Goal: Task Accomplishment & Management: Manage account settings

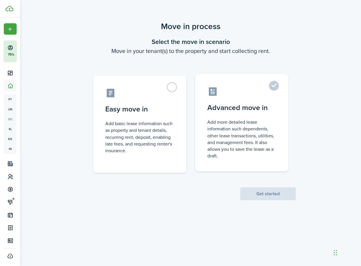
drag, startPoint x: 172, startPoint y: 87, endPoint x: 223, endPoint y: 162, distance: 90.2
click at [172, 87] on label "Easy move in Add basic lease information such as property and tenant details, r…" at bounding box center [139, 124] width 93 height 97
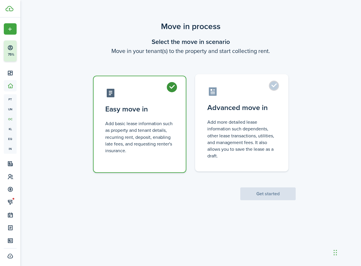
radio input "true"
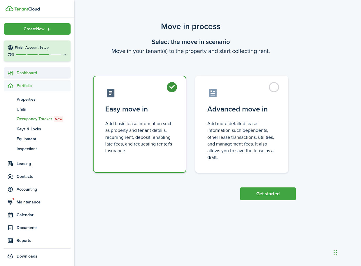
click at [11, 75] on icon at bounding box center [10, 73] width 6 height 6
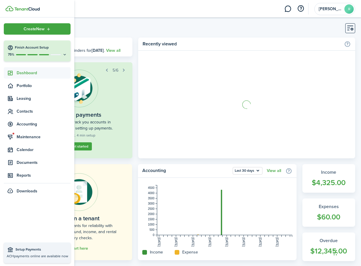
click at [32, 76] on link "Dashboard" at bounding box center [37, 72] width 67 height 11
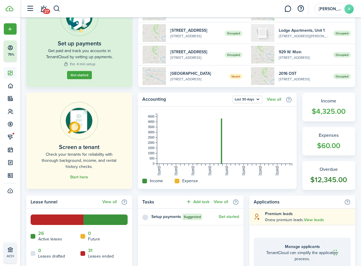
scroll to position [77, 0]
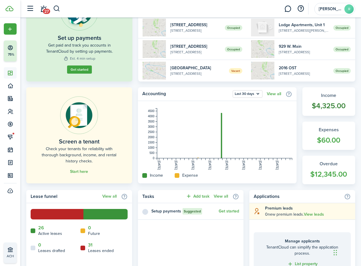
click at [326, 169] on widget-stats-count "$12,345.00" at bounding box center [328, 174] width 41 height 11
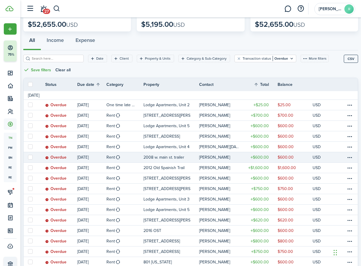
scroll to position [39, 0]
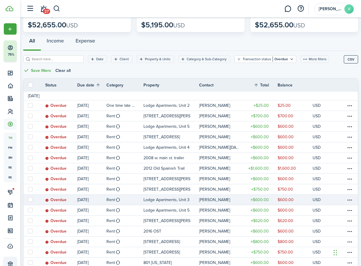
click at [219, 201] on table-profile-info-text "[PERSON_NAME]" at bounding box center [214, 200] width 31 height 5
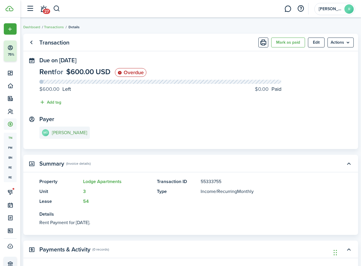
click at [76, 134] on e-details-info-title "[PERSON_NAME]" at bounding box center [69, 132] width 35 height 5
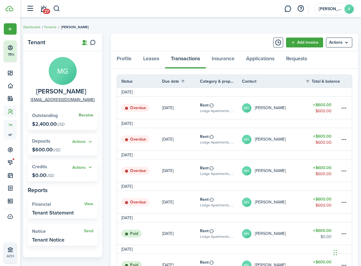
click at [87, 116] on link "Receive" at bounding box center [86, 115] width 15 height 5
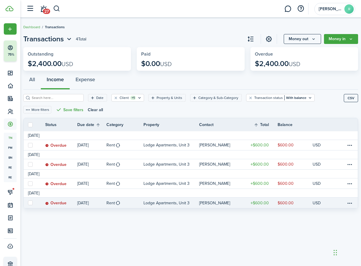
click at [30, 204] on label at bounding box center [30, 203] width 5 height 5
click at [28, 204] on input "checkbox" at bounding box center [28, 203] width 0 height 0
checkbox input "true"
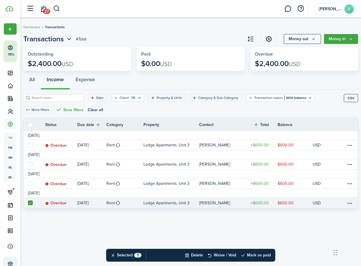
drag, startPoint x: 32, startPoint y: 184, endPoint x: 31, endPoint y: 175, distance: 9.1
click at [32, 183] on label at bounding box center [30, 184] width 5 height 5
click at [28, 184] on input "checkbox" at bounding box center [28, 184] width 0 height 0
checkbox input "true"
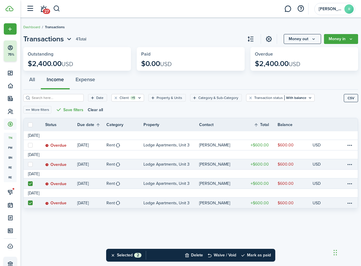
click at [31, 164] on label at bounding box center [30, 164] width 5 height 5
click at [28, 164] on input "checkbox" at bounding box center [28, 164] width 0 height 0
checkbox input "true"
drag, startPoint x: 31, startPoint y: 146, endPoint x: 118, endPoint y: 204, distance: 104.6
click at [31, 146] on label at bounding box center [30, 145] width 5 height 5
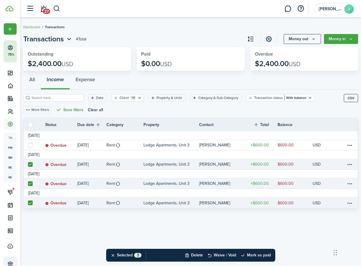
click at [28, 145] on input "checkbox" at bounding box center [28, 145] width 0 height 0
checkbox input "true"
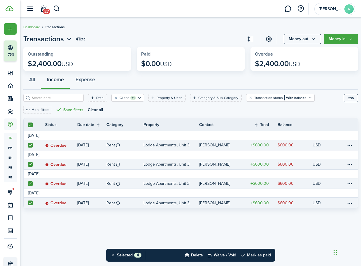
click at [259, 257] on button "Mark as paid" at bounding box center [256, 255] width 30 height 13
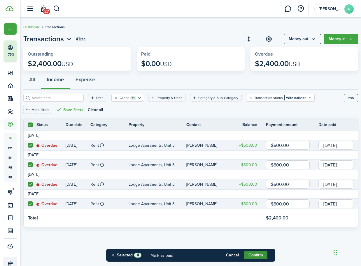
click at [261, 257] on button "Confirm" at bounding box center [255, 256] width 23 height 8
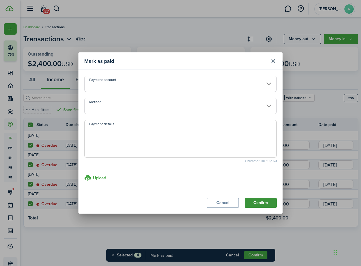
click at [262, 204] on button "Confirm" at bounding box center [261, 203] width 32 height 10
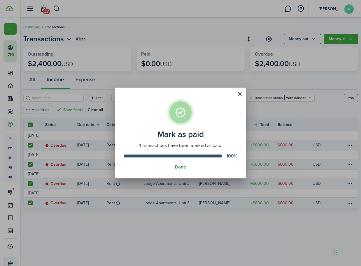
click at [180, 167] on button "Done" at bounding box center [180, 167] width 11 height 5
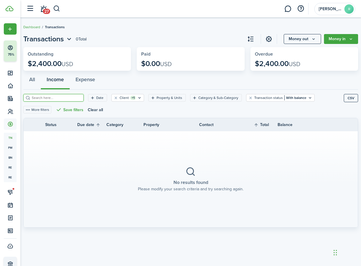
click at [59, 99] on input "search" at bounding box center [55, 98] width 51 height 6
type input "k"
click at [68, 97] on input "search" at bounding box center [55, 98] width 51 height 6
click at [133, 98] on filter-tag-counter "+1" at bounding box center [133, 98] width 6 height 4
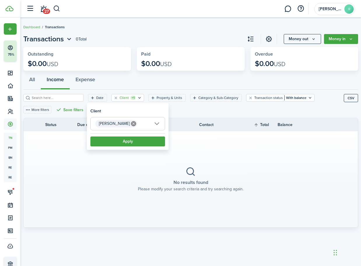
click at [132, 124] on icon at bounding box center [133, 123] width 5 height 5
click at [133, 141] on button "Apply" at bounding box center [127, 142] width 75 height 10
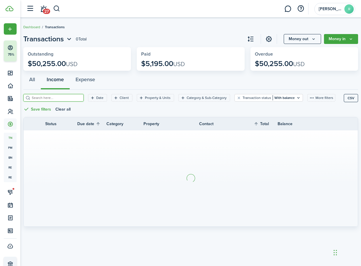
click at [61, 96] on input "search" at bounding box center [55, 98] width 51 height 6
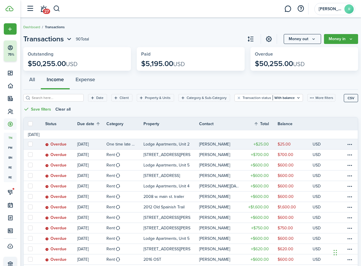
click at [59, 145] on status "Overdue" at bounding box center [55, 144] width 21 height 5
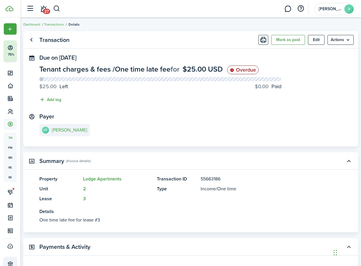
scroll to position [3, 0]
click at [69, 130] on e-details-info-title "[PERSON_NAME]" at bounding box center [69, 129] width 35 height 5
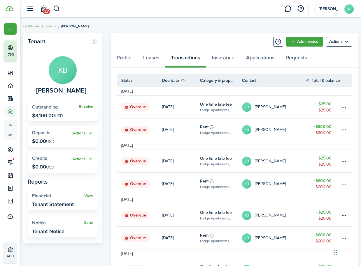
scroll to position [2, 0]
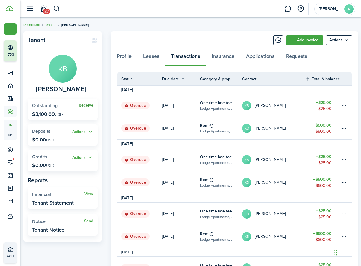
click at [82, 108] on span "Receive" at bounding box center [86, 105] width 15 height 6
click at [85, 105] on link "Receive" at bounding box center [86, 105] width 15 height 5
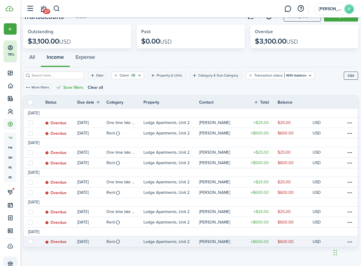
scroll to position [23, 0]
click at [32, 242] on label at bounding box center [30, 242] width 5 height 5
click at [28, 242] on input "checkbox" at bounding box center [28, 242] width 0 height 0
checkbox input "true"
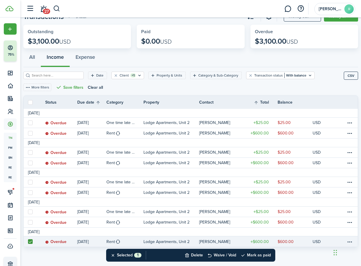
scroll to position [22, 0]
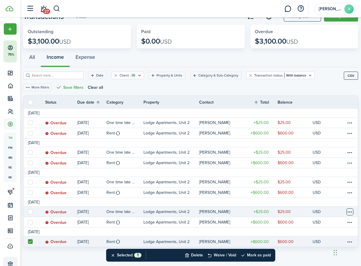
click at [350, 212] on table-menu-btn-icon at bounding box center [349, 212] width 7 height 7
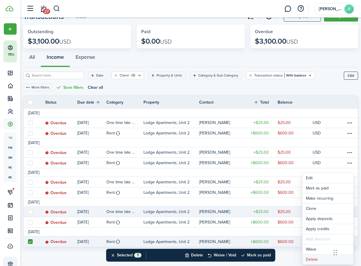
click at [316, 260] on button "Delete" at bounding box center [327, 260] width 51 height 10
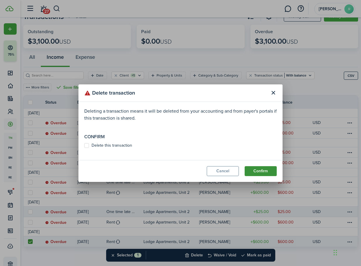
click at [265, 173] on button "Confirm" at bounding box center [261, 171] width 32 height 10
drag, startPoint x: 88, startPoint y: 145, endPoint x: 101, endPoint y: 152, distance: 14.4
click at [88, 145] on label "Delete this transaction" at bounding box center [108, 145] width 48 height 5
click at [84, 148] on input "Delete this transaction" at bounding box center [84, 148] width 0 height 0
checkbox input "true"
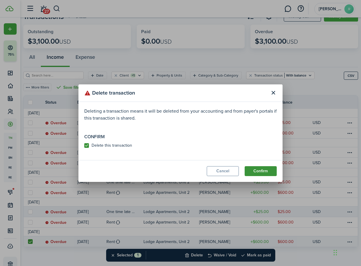
click at [259, 171] on button "Confirm" at bounding box center [261, 171] width 32 height 10
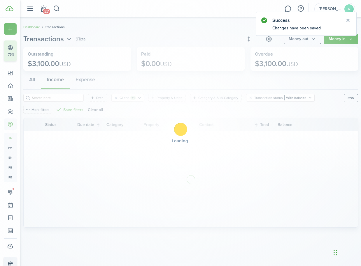
scroll to position [0, 0]
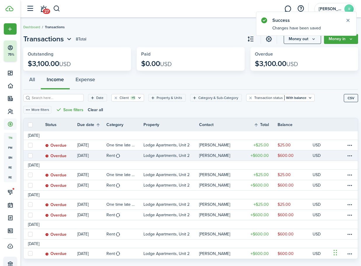
drag, startPoint x: 31, startPoint y: 146, endPoint x: 30, endPoint y: 151, distance: 5.0
click at [31, 146] on label at bounding box center [30, 145] width 5 height 5
click at [28, 145] on input "checkbox" at bounding box center [28, 145] width 0 height 0
checkbox input "true"
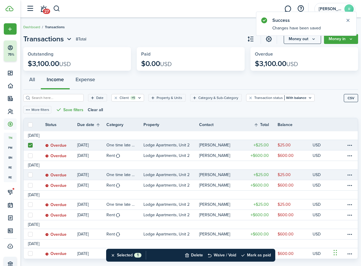
click at [31, 177] on label at bounding box center [30, 175] width 5 height 5
click at [28, 175] on input "checkbox" at bounding box center [28, 175] width 0 height 0
checkbox input "true"
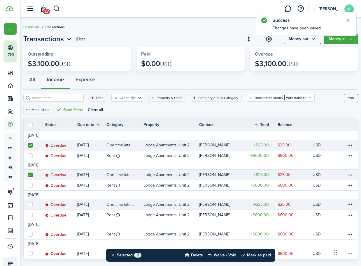
click at [31, 206] on label at bounding box center [30, 205] width 5 height 5
click at [28, 205] on input "checkbox" at bounding box center [28, 205] width 0 height 0
checkbox input "true"
click at [197, 256] on button "Delete" at bounding box center [194, 255] width 18 height 13
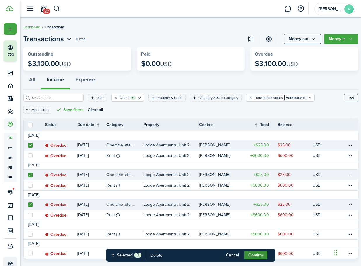
click at [257, 253] on button "Confirm" at bounding box center [255, 256] width 23 height 8
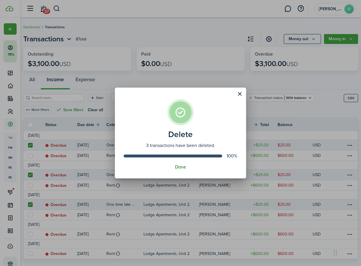
click at [182, 167] on button "Done" at bounding box center [180, 167] width 11 height 5
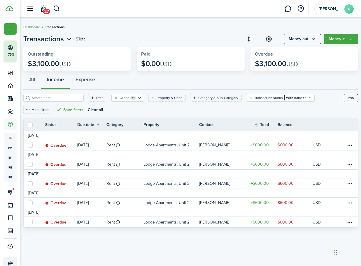
drag, startPoint x: 32, startPoint y: 166, endPoint x: 30, endPoint y: 176, distance: 10.7
click at [32, 166] on label at bounding box center [30, 164] width 5 height 5
click at [28, 165] on input "checkbox" at bounding box center [28, 164] width 0 height 0
checkbox input "true"
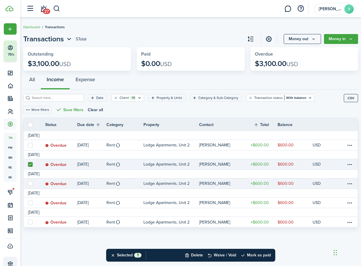
click at [33, 184] on link at bounding box center [30, 184] width 13 height 10
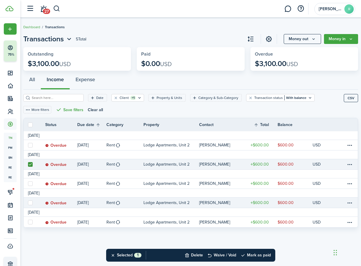
drag, startPoint x: 33, startPoint y: 204, endPoint x: 31, endPoint y: 201, distance: 3.6
click at [32, 204] on link at bounding box center [30, 203] width 13 height 10
drag, startPoint x: 31, startPoint y: 185, endPoint x: 31, endPoint y: 203, distance: 18.4
click at [31, 185] on label at bounding box center [30, 184] width 5 height 5
click at [28, 184] on input "checkbox" at bounding box center [28, 184] width 0 height 0
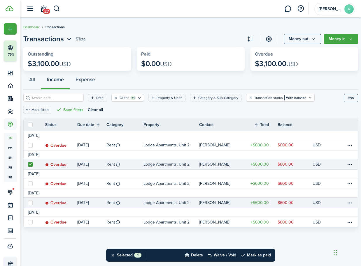
checkbox input "true"
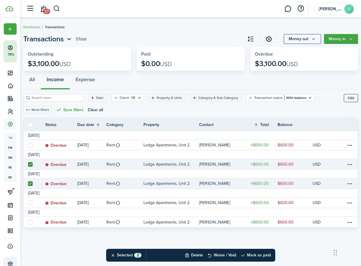
drag, startPoint x: 31, startPoint y: 204, endPoint x: 32, endPoint y: 215, distance: 11.2
click at [31, 204] on label at bounding box center [30, 203] width 5 height 5
click at [28, 203] on input "checkbox" at bounding box center [28, 203] width 0 height 0
checkbox input "true"
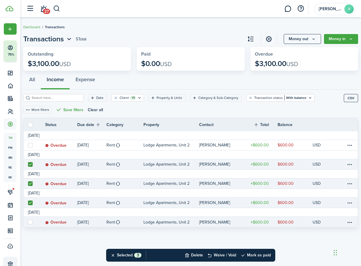
drag, startPoint x: 32, startPoint y: 222, endPoint x: 39, endPoint y: 225, distance: 7.7
click at [32, 222] on label at bounding box center [30, 222] width 5 height 5
click at [28, 222] on input "checkbox" at bounding box center [28, 222] width 0 height 0
checkbox input "true"
click at [262, 257] on button "Mark as paid" at bounding box center [256, 255] width 30 height 13
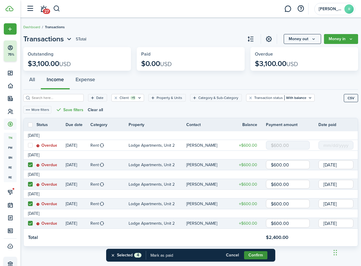
click at [258, 257] on button "Confirm" at bounding box center [255, 256] width 23 height 8
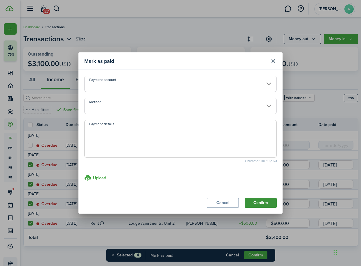
click at [262, 202] on button "Confirm" at bounding box center [261, 203] width 32 height 10
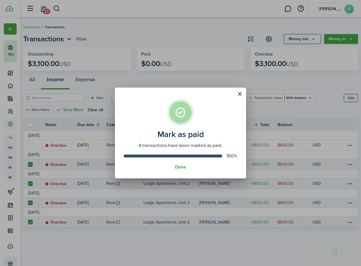
click at [183, 166] on button "Done" at bounding box center [180, 167] width 11 height 5
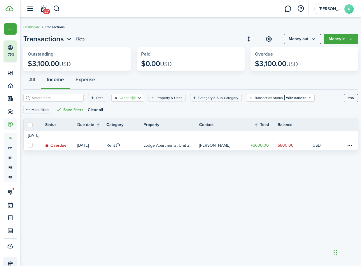
click at [117, 98] on button "Clear filter" at bounding box center [115, 98] width 5 height 5
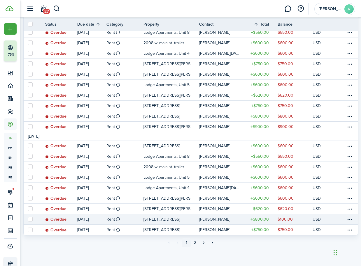
scroll to position [455, 0]
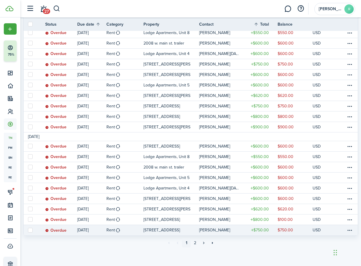
click at [85, 231] on p "[DATE]" at bounding box center [82, 230] width 11 height 6
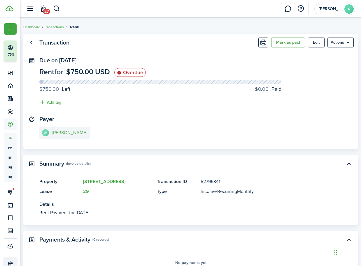
click at [67, 136] on link "[PERSON_NAME]" at bounding box center [64, 133] width 50 height 12
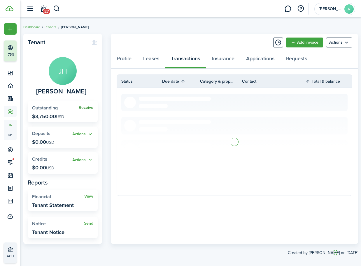
click at [87, 107] on link "Receive" at bounding box center [86, 108] width 15 height 5
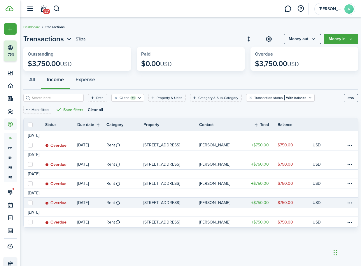
drag, startPoint x: 29, startPoint y: 222, endPoint x: 25, endPoint y: 207, distance: 15.6
click at [30, 222] on label at bounding box center [30, 222] width 5 height 5
click at [28, 222] on input "checkbox" at bounding box center [28, 222] width 0 height 0
checkbox input "true"
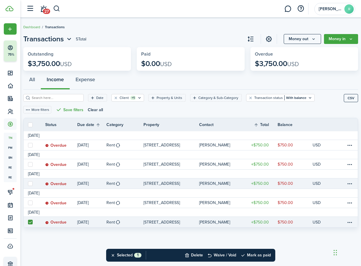
drag, startPoint x: 32, startPoint y: 204, endPoint x: 33, endPoint y: 188, distance: 15.8
click at [32, 203] on label at bounding box center [30, 203] width 5 height 5
click at [28, 203] on input "checkbox" at bounding box center [28, 203] width 0 height 0
checkbox input "true"
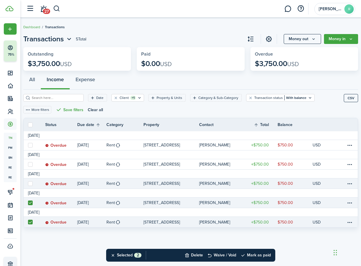
click at [31, 185] on label at bounding box center [30, 184] width 5 height 5
click at [28, 184] on input "checkbox" at bounding box center [28, 184] width 0 height 0
checkbox input "true"
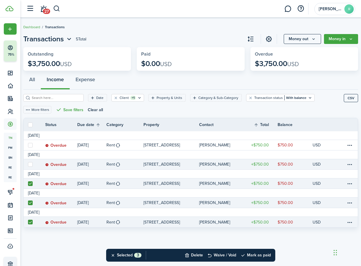
click at [31, 165] on label at bounding box center [30, 164] width 5 height 5
click at [28, 165] on input "checkbox" at bounding box center [28, 164] width 0 height 0
checkbox input "true"
click at [267, 256] on button "Mark as paid" at bounding box center [256, 255] width 30 height 13
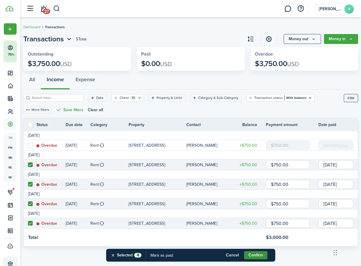
click at [264, 256] on button "Confirm" at bounding box center [255, 256] width 23 height 8
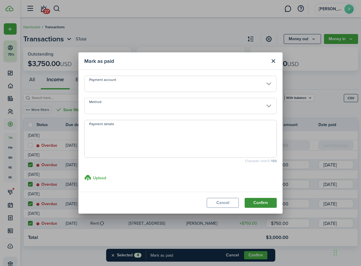
click at [263, 205] on button "Confirm" at bounding box center [261, 203] width 32 height 10
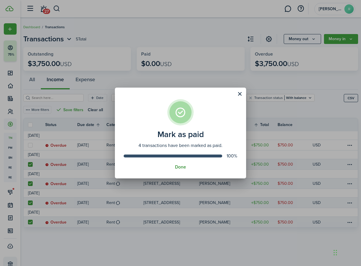
click at [177, 170] on button "Done" at bounding box center [180, 167] width 11 height 5
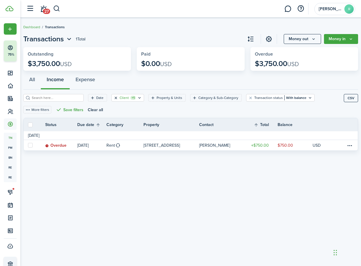
click at [117, 98] on button "Clear filter" at bounding box center [115, 98] width 5 height 5
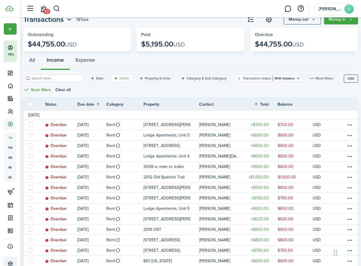
scroll to position [24, 0]
